Goal: Task Accomplishment & Management: Use online tool/utility

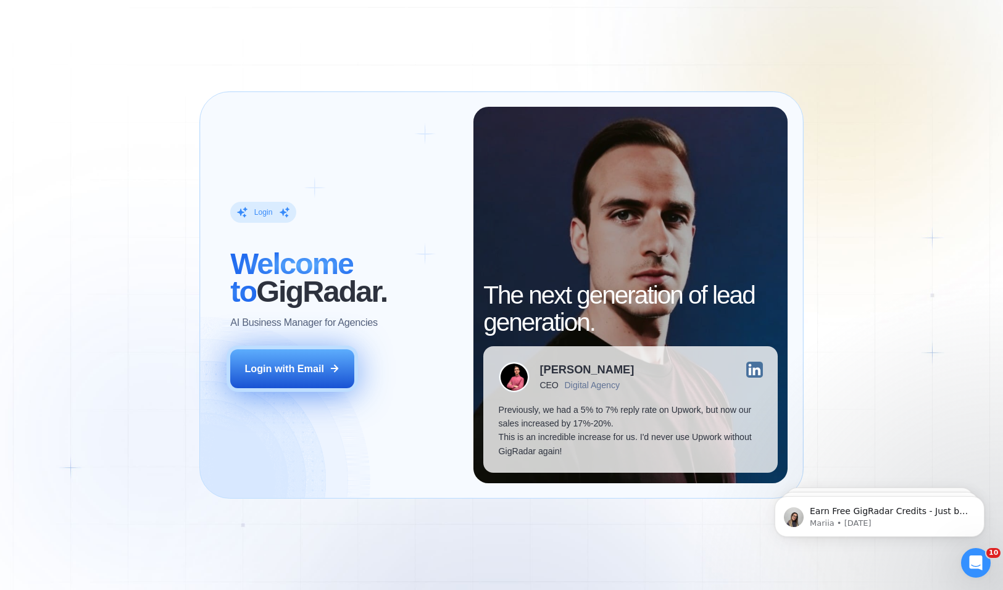
click at [292, 359] on button "Login with Email" at bounding box center [292, 368] width 124 height 39
